Goal: Information Seeking & Learning: Find specific fact

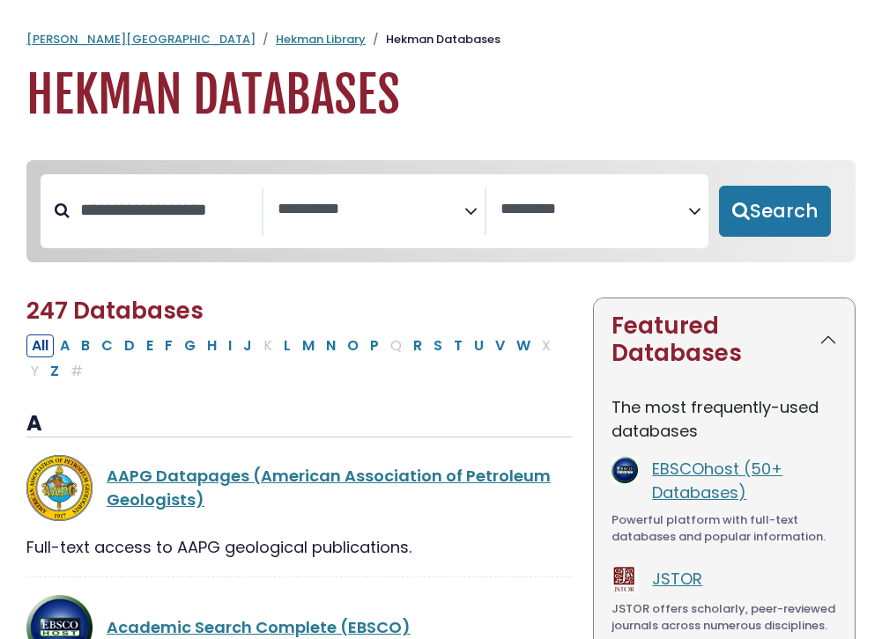
select select "Database Subject Filter"
select select "Database Vendors Filter"
click at [276, 38] on link "Hekman Library" at bounding box center [321, 39] width 90 height 17
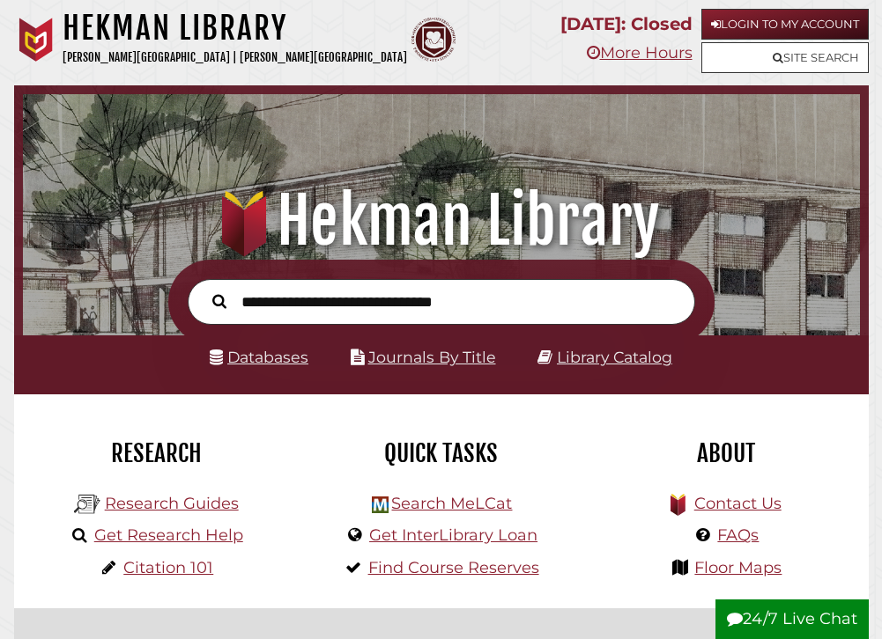
click at [292, 304] on input "text" at bounding box center [441, 302] width 507 height 47
type input "**********"
click at [203, 290] on button "Search" at bounding box center [219, 301] width 32 height 22
